Goal: Information Seeking & Learning: Find specific fact

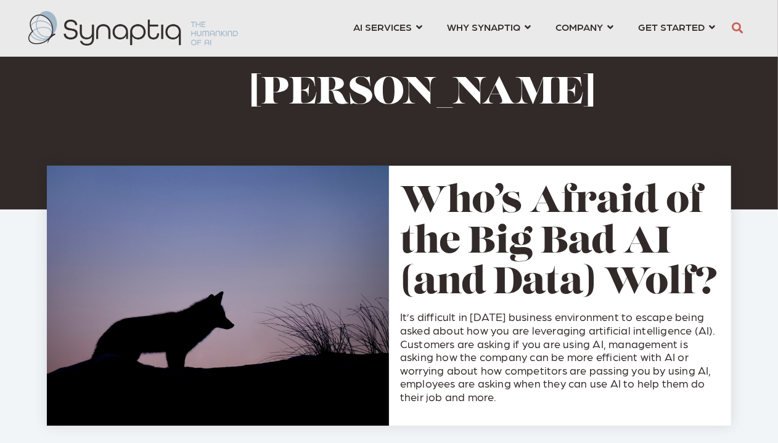
click at [736, 28] on icon "button" at bounding box center [737, 27] width 11 height 11
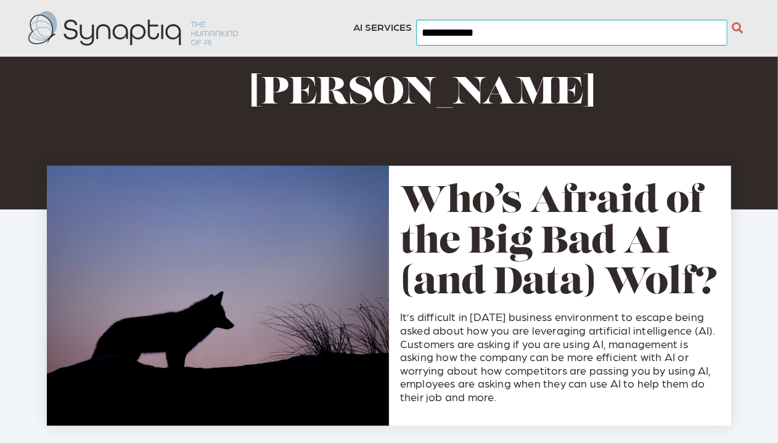
type input "**********"
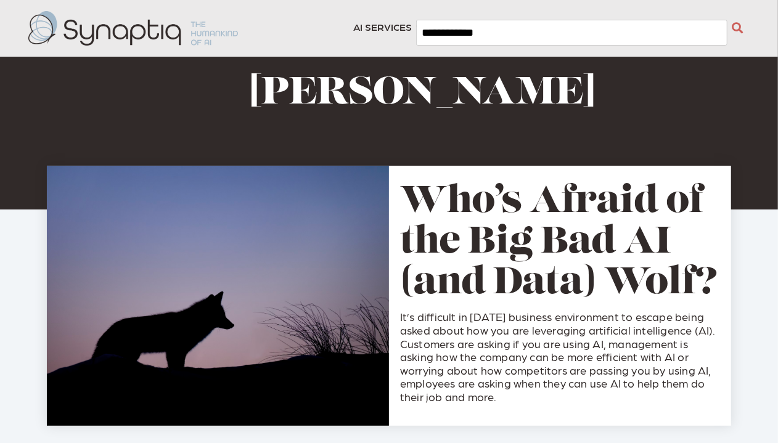
click at [735, 27] on icon "button" at bounding box center [737, 27] width 11 height 11
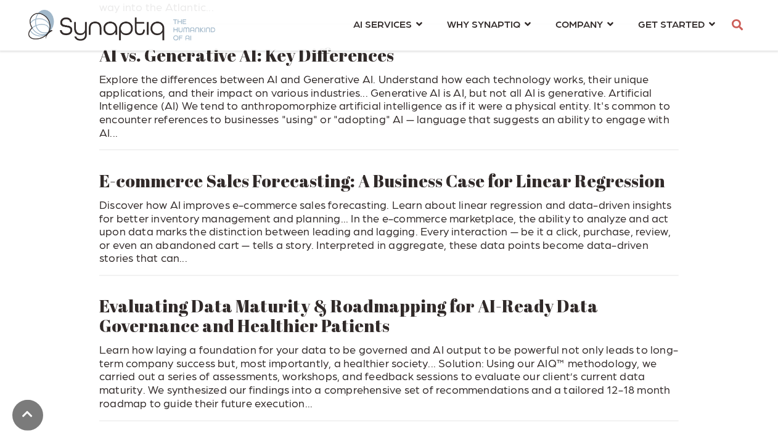
scroll to position [1112, 0]
